Goal: Information Seeking & Learning: Find specific fact

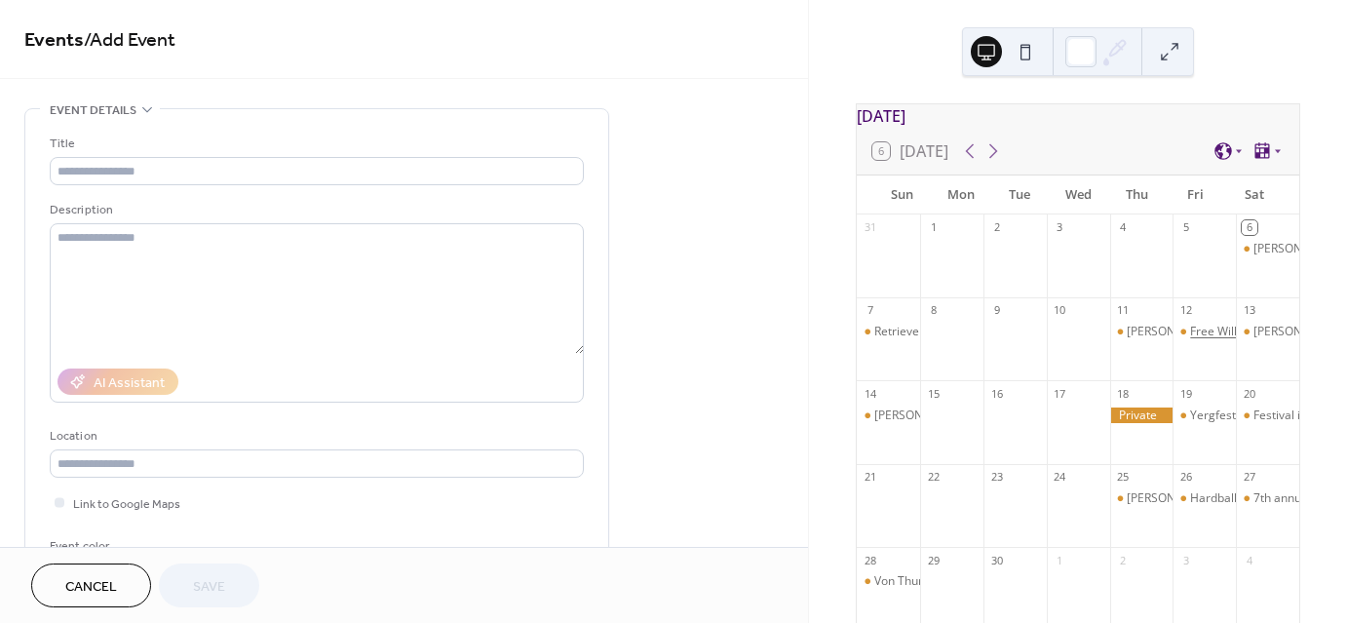
click at [1201, 336] on div "Free Will Brewery" at bounding box center [1238, 332] width 96 height 17
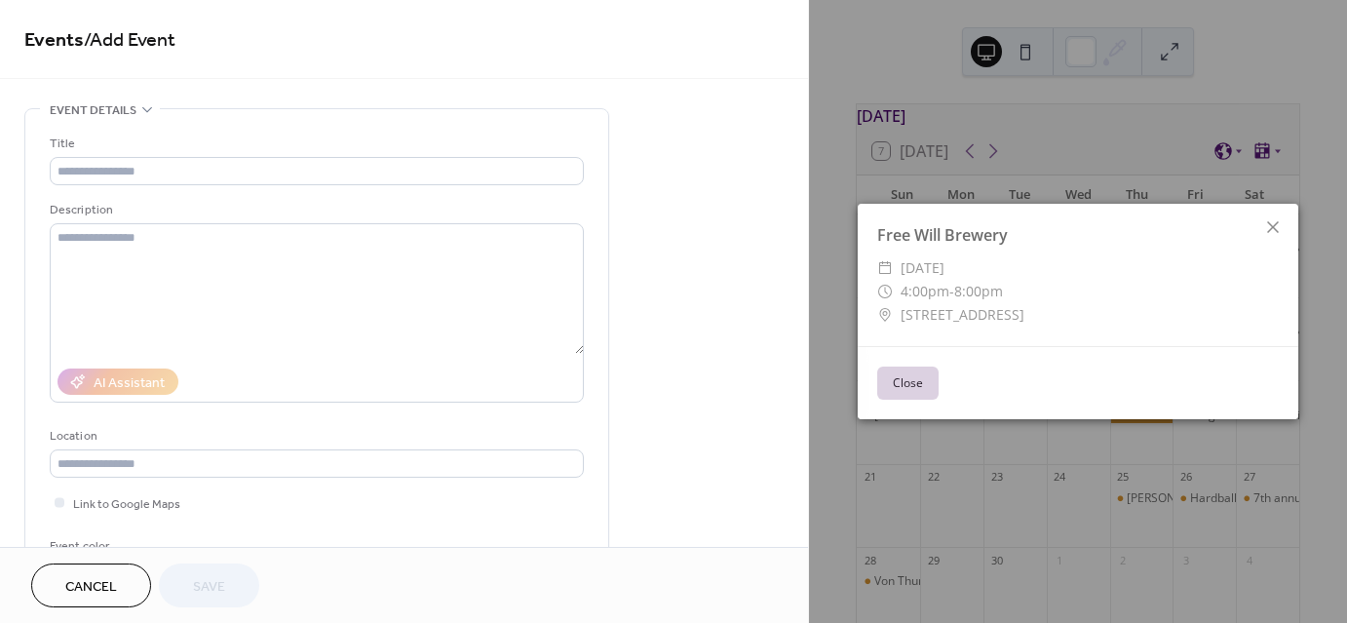
drag, startPoint x: 904, startPoint y: 308, endPoint x: 1150, endPoint y: 319, distance: 246.9
click at [1150, 319] on div "​ [STREET_ADDRESS]" at bounding box center [1078, 314] width 402 height 23
copy span "[STREET_ADDRESS]"
drag, startPoint x: 1092, startPoint y: 88, endPoint x: 1024, endPoint y: 408, distance: 327.9
click at [1024, 409] on div "Close" at bounding box center [1078, 382] width 441 height 73
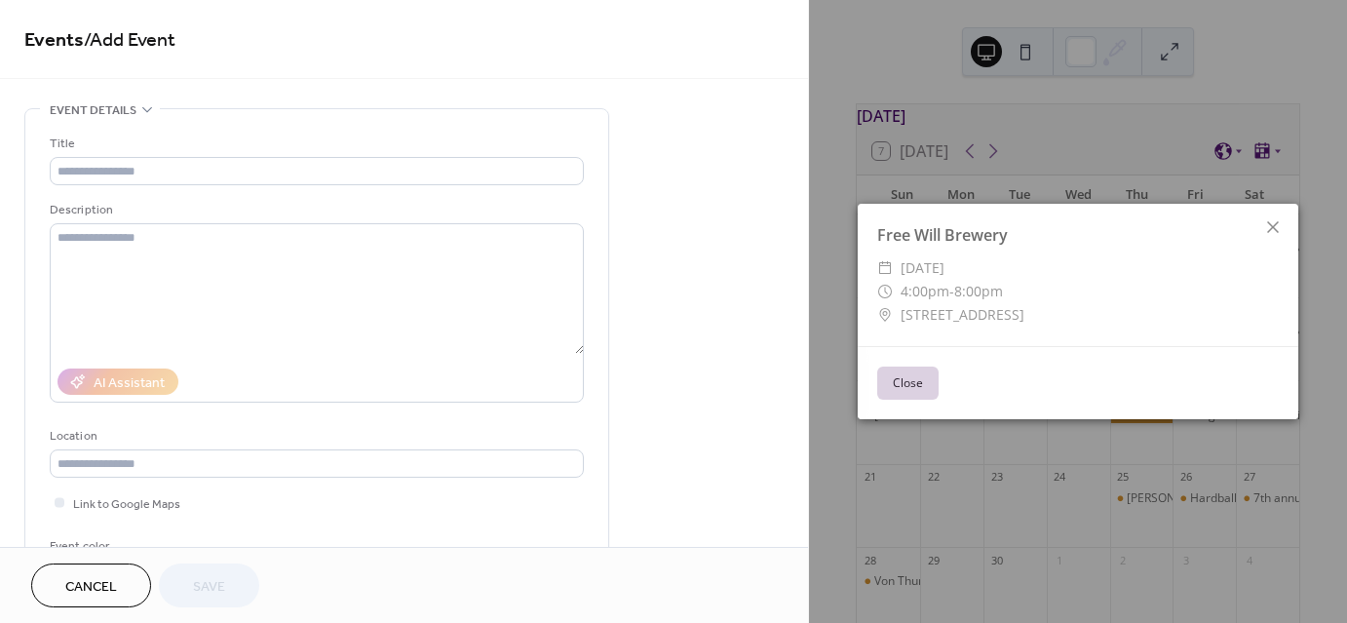
click at [987, 471] on div "Free Will Brewery ​ [DATE] ​ 4:00pm - 8:00pm ​ [STREET_ADDRESS] Close" at bounding box center [1078, 311] width 538 height 623
click at [899, 367] on button "Close" at bounding box center [907, 383] width 61 height 33
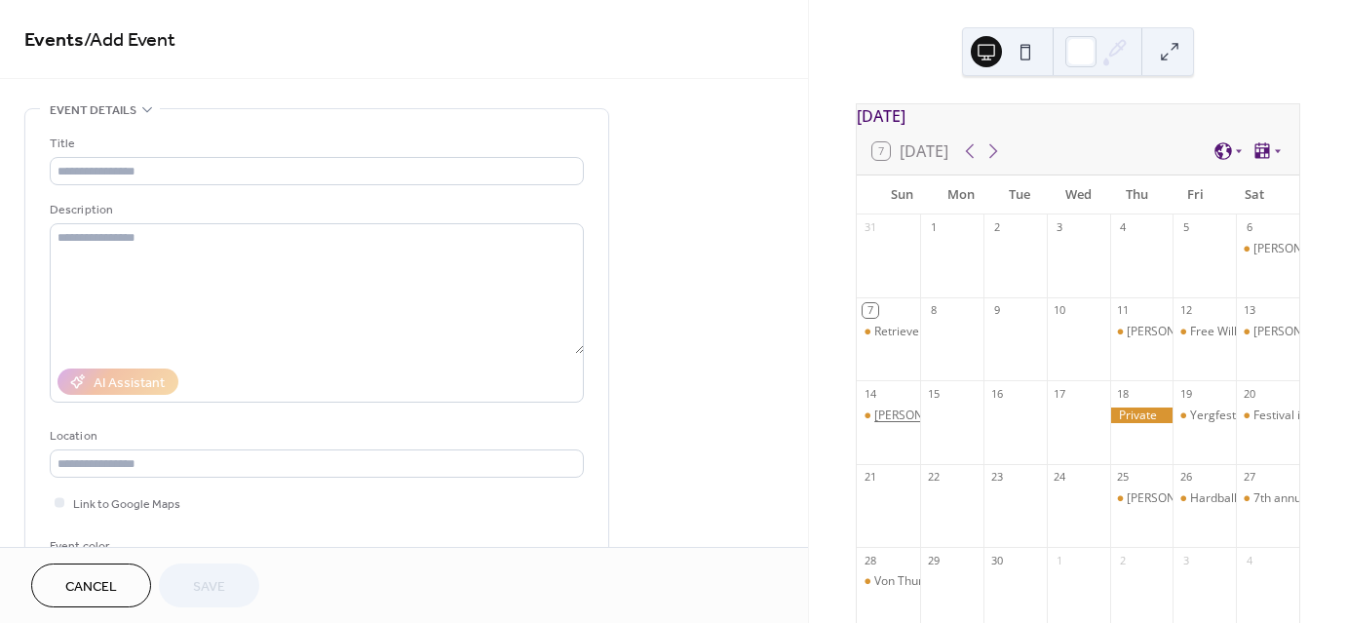
click at [912, 417] on div "[PERSON_NAME] Fall Fest" at bounding box center [943, 415] width 138 height 17
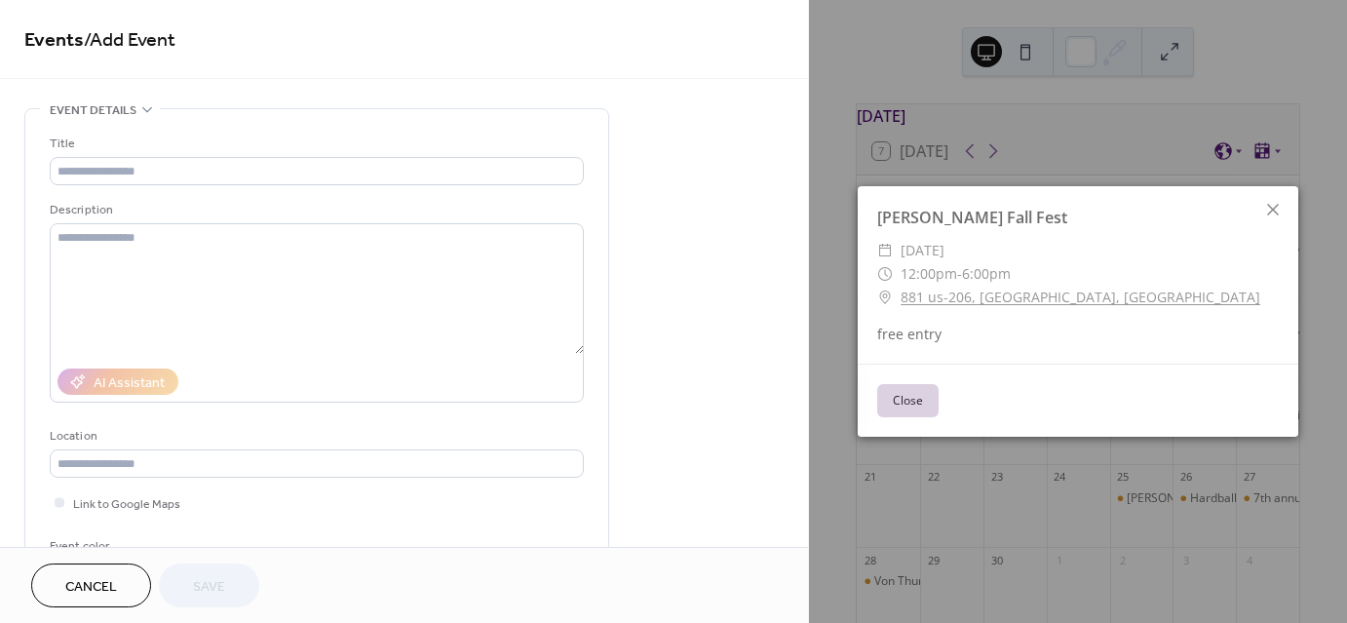
drag, startPoint x: 896, startPoint y: 287, endPoint x: 996, endPoint y: 299, distance: 101.2
drag, startPoint x: 996, startPoint y: 299, endPoint x: 903, endPoint y: 278, distance: 96.0
click at [903, 278] on span "12:00pm" at bounding box center [929, 273] width 57 height 19
drag, startPoint x: 903, startPoint y: 278, endPoint x: 952, endPoint y: 311, distance: 59.8
drag, startPoint x: 952, startPoint y: 311, endPoint x: 826, endPoint y: 182, distance: 180.6
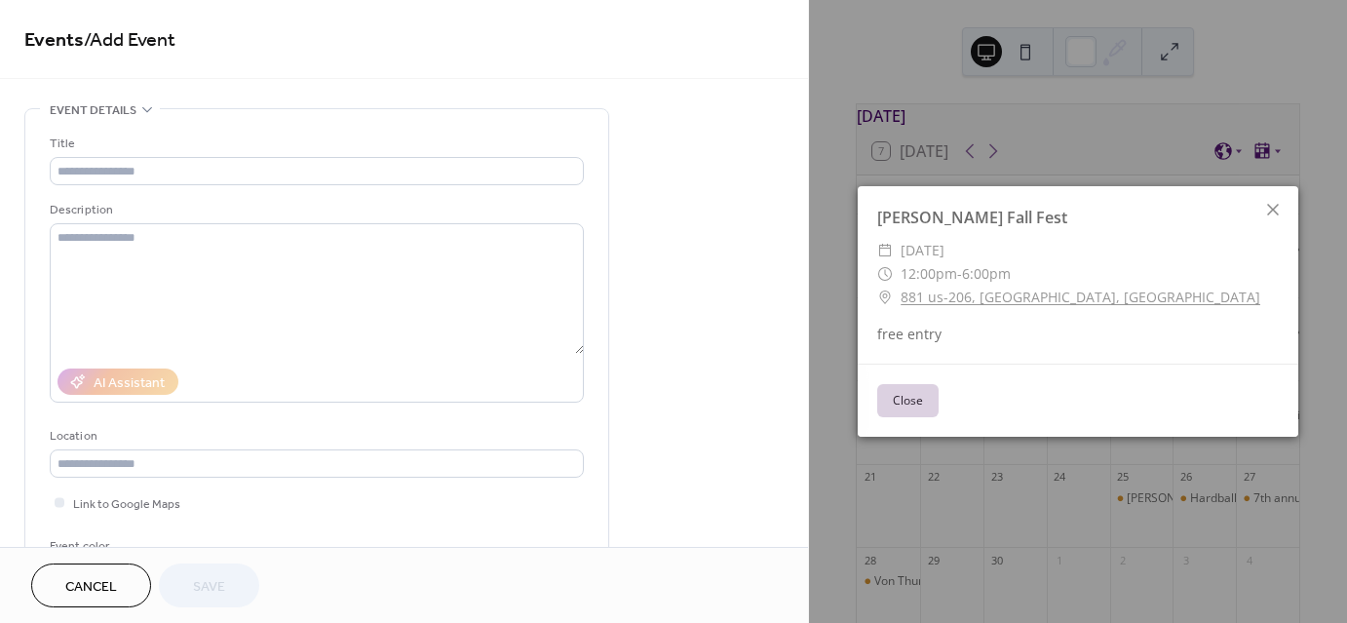
click at [826, 182] on div "Al Falah's Fall Fest ​ [DATE] ​ 12:00pm - 6:00pm ​ 881 us-[GEOGRAPHIC_DATA] fre…" at bounding box center [1078, 311] width 538 height 623
drag, startPoint x: 1088, startPoint y: 298, endPoint x: 1031, endPoint y: 292, distance: 56.8
drag, startPoint x: 1031, startPoint y: 292, endPoint x: 944, endPoint y: 307, distance: 88.9
drag, startPoint x: 944, startPoint y: 307, endPoint x: 905, endPoint y: 266, distance: 56.5
click at [905, 266] on span "12:00pm" at bounding box center [929, 273] width 57 height 19
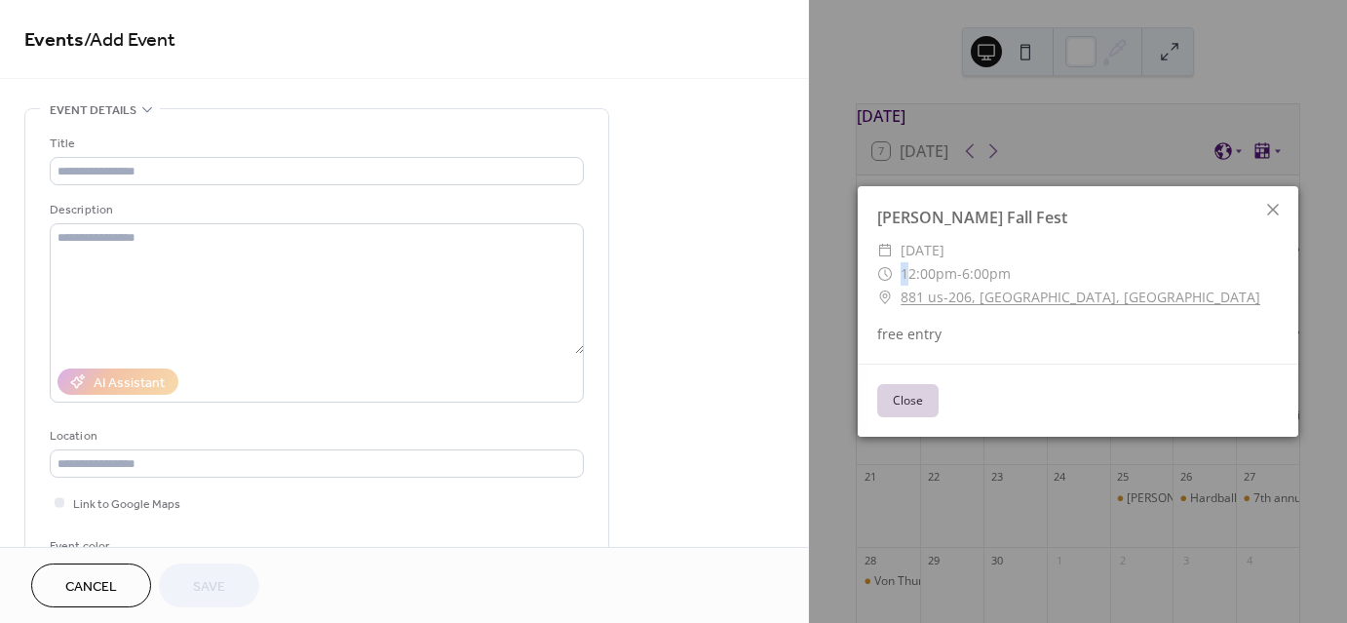
drag, startPoint x: 901, startPoint y: 266, endPoint x: 1091, endPoint y: 295, distance: 192.3
drag, startPoint x: 1091, startPoint y: 295, endPoint x: 1025, endPoint y: 279, distance: 68.3
click at [1025, 279] on div "​ 12:00pm - 6:00pm" at bounding box center [1078, 273] width 402 height 23
drag, startPoint x: 893, startPoint y: 291, endPoint x: 1079, endPoint y: 311, distance: 187.2
click at [1079, 311] on div "Al Falah's Fall Fest ​ [DATE] ​ 12:00pm - 6:00pm ​ 881 us-[GEOGRAPHIC_DATA] fre…" at bounding box center [1078, 274] width 441 height 176
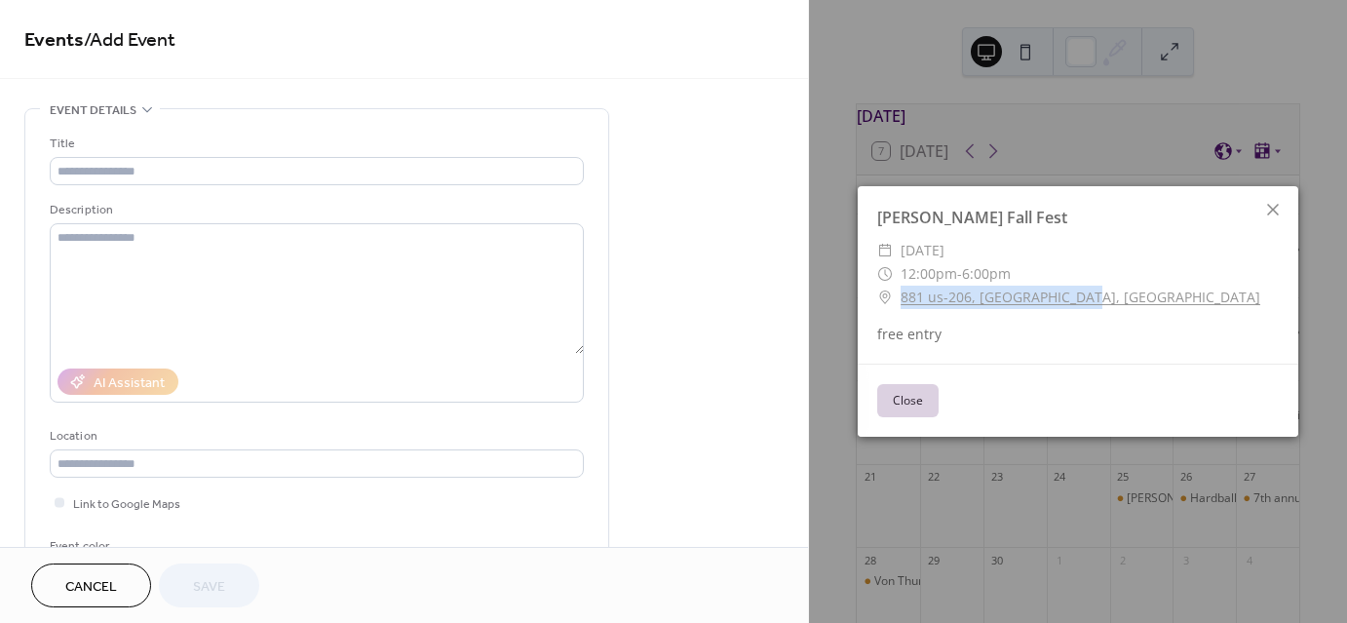
copy div "​ [STREET_ADDRESS]"
click at [888, 406] on button "Close" at bounding box center [907, 400] width 61 height 33
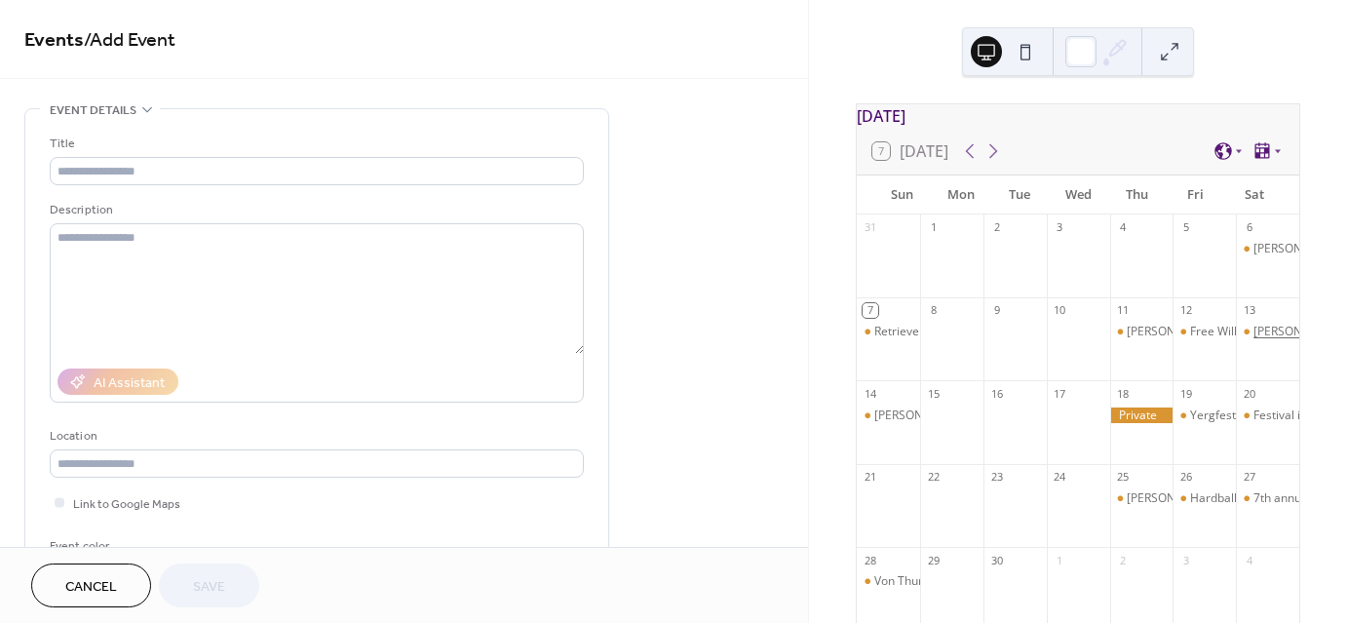
click at [1254, 340] on div "[PERSON_NAME] corn and garlic fest" at bounding box center [1353, 332] width 199 height 17
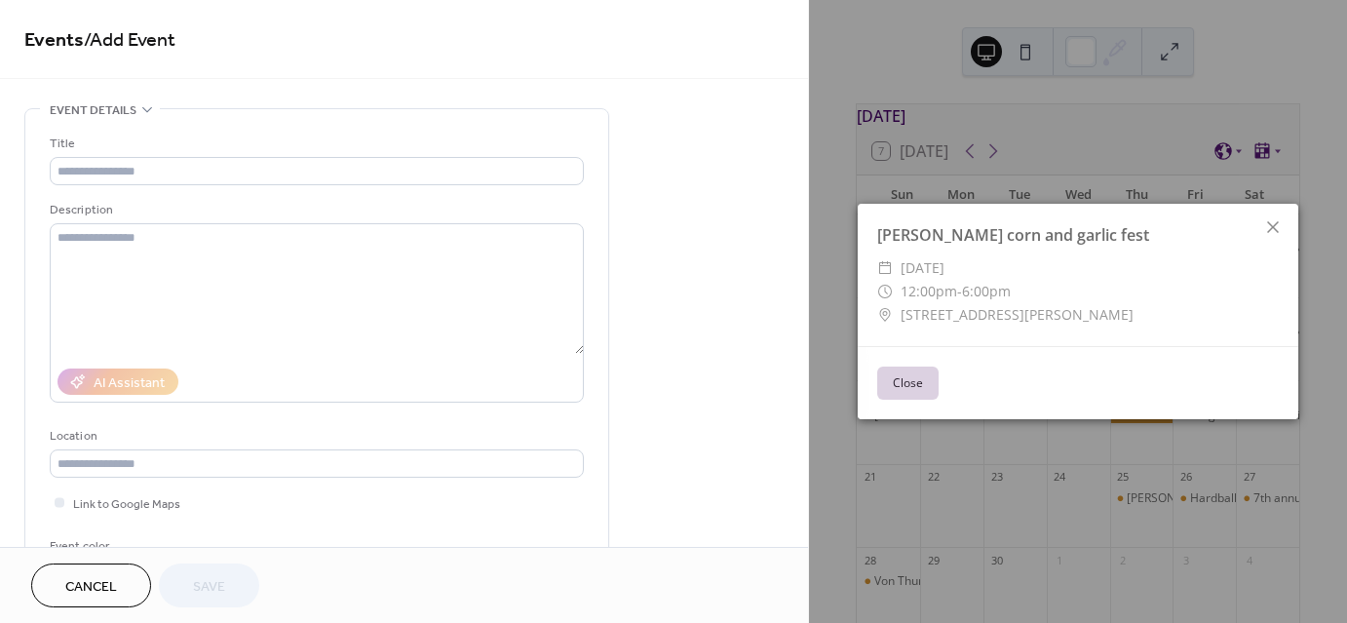
drag, startPoint x: 904, startPoint y: 308, endPoint x: 1145, endPoint y: 320, distance: 242.1
click at [1145, 320] on div "​ [STREET_ADDRESS][PERSON_NAME]" at bounding box center [1078, 314] width 402 height 23
copy span "[STREET_ADDRESS][PERSON_NAME]"
click at [885, 384] on button "Close" at bounding box center [907, 383] width 61 height 33
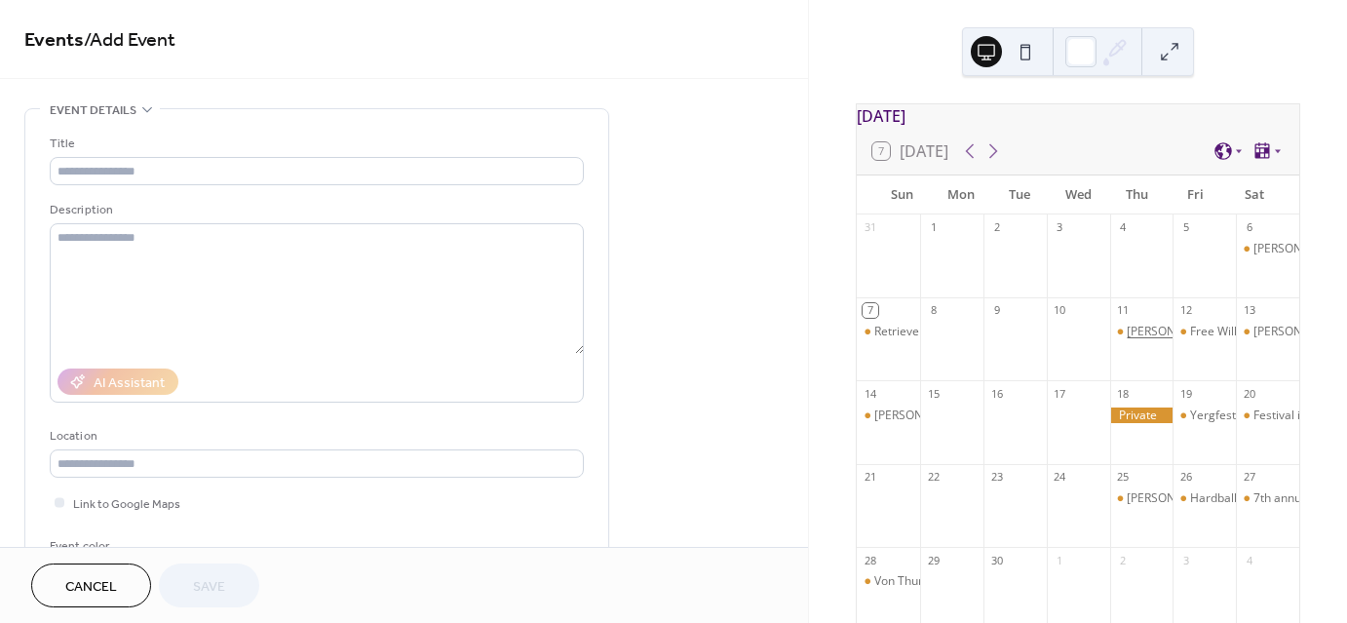
click at [1134, 338] on div "[PERSON_NAME] St Beer Co" at bounding box center [1203, 332] width 152 height 17
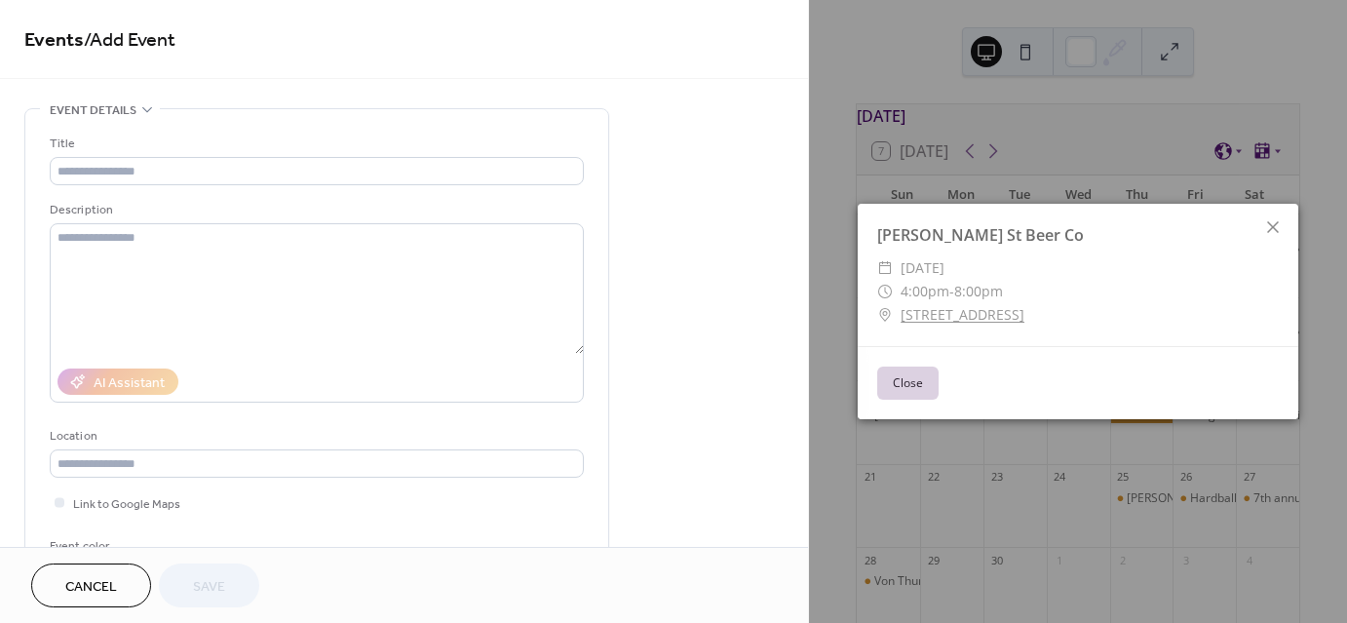
drag, startPoint x: 901, startPoint y: 309, endPoint x: 1187, endPoint y: 317, distance: 286.7
click at [1187, 317] on div "​ [STREET_ADDRESS]" at bounding box center [1078, 314] width 402 height 23
copy link "[STREET_ADDRESS]"
click at [912, 374] on button "Close" at bounding box center [907, 383] width 61 height 33
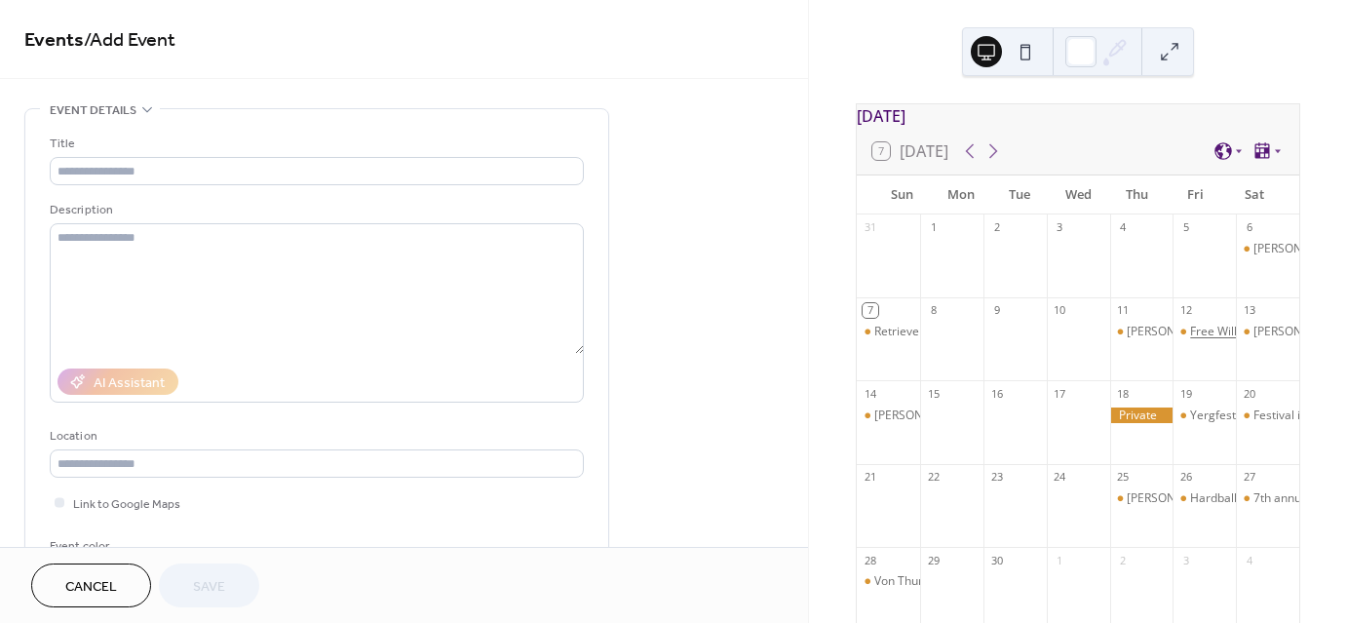
click at [1201, 340] on div "Free Will Brewery" at bounding box center [1238, 332] width 96 height 17
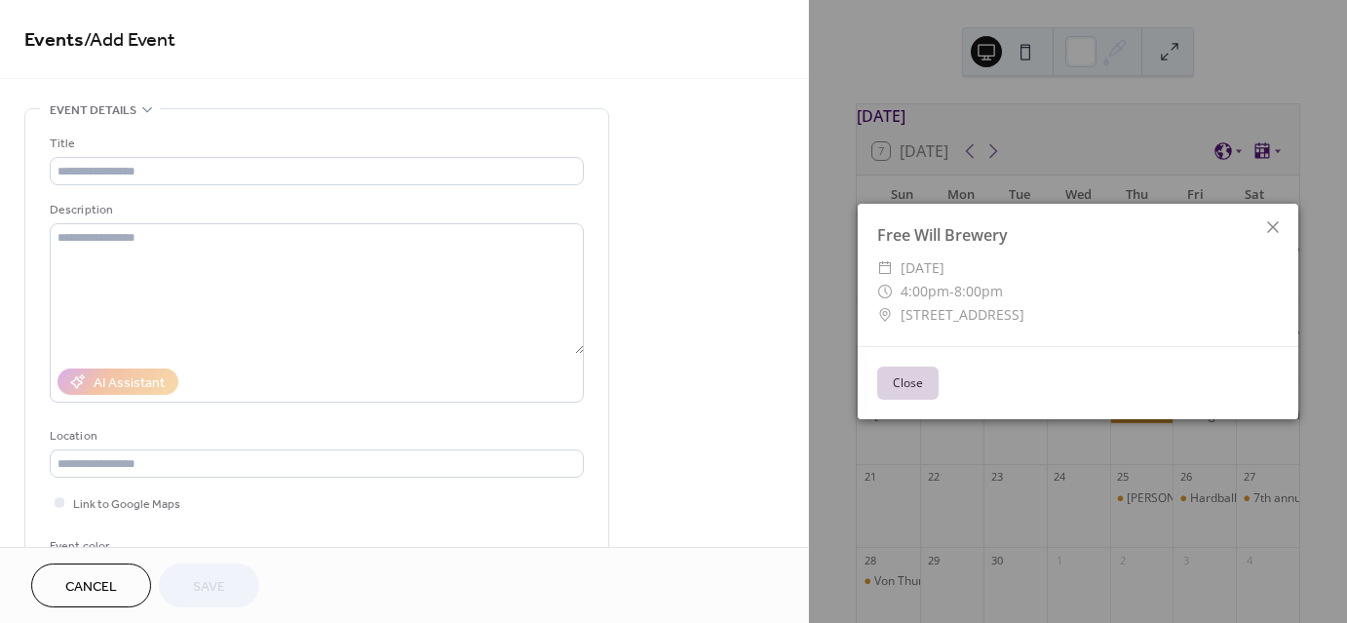
drag, startPoint x: 903, startPoint y: 312, endPoint x: 1158, endPoint y: 309, distance: 255.4
drag, startPoint x: 1158, startPoint y: 309, endPoint x: 1244, endPoint y: 308, distance: 85.8
click at [1244, 309] on div "​ [STREET_ADDRESS]" at bounding box center [1078, 314] width 402 height 23
drag, startPoint x: 899, startPoint y: 313, endPoint x: 1158, endPoint y: 303, distance: 259.5
click at [1158, 303] on div "​ [STREET_ADDRESS]" at bounding box center [1078, 314] width 402 height 23
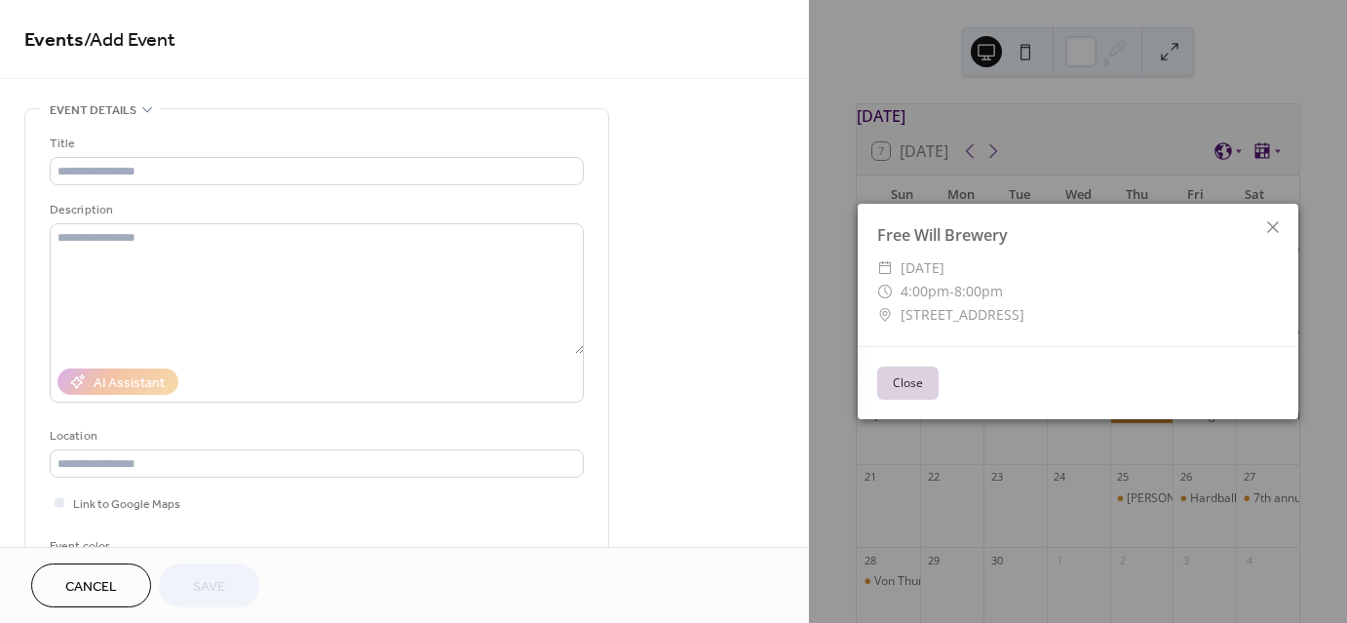
drag, startPoint x: 1104, startPoint y: 298, endPoint x: 944, endPoint y: 311, distance: 160.4
click at [944, 311] on span "[STREET_ADDRESS]" at bounding box center [963, 314] width 124 height 23
copy span "[STREET_ADDRESS]"
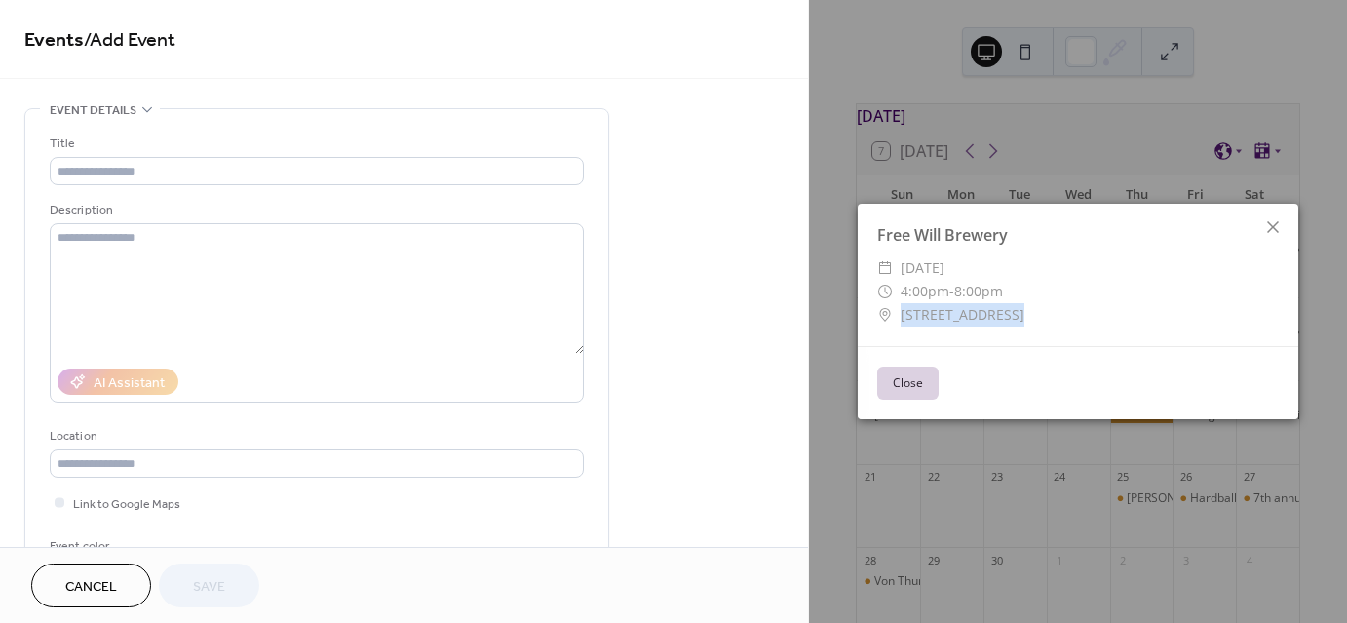
click at [911, 373] on button "Close" at bounding box center [907, 383] width 61 height 33
